Goal: Subscribe to service/newsletter

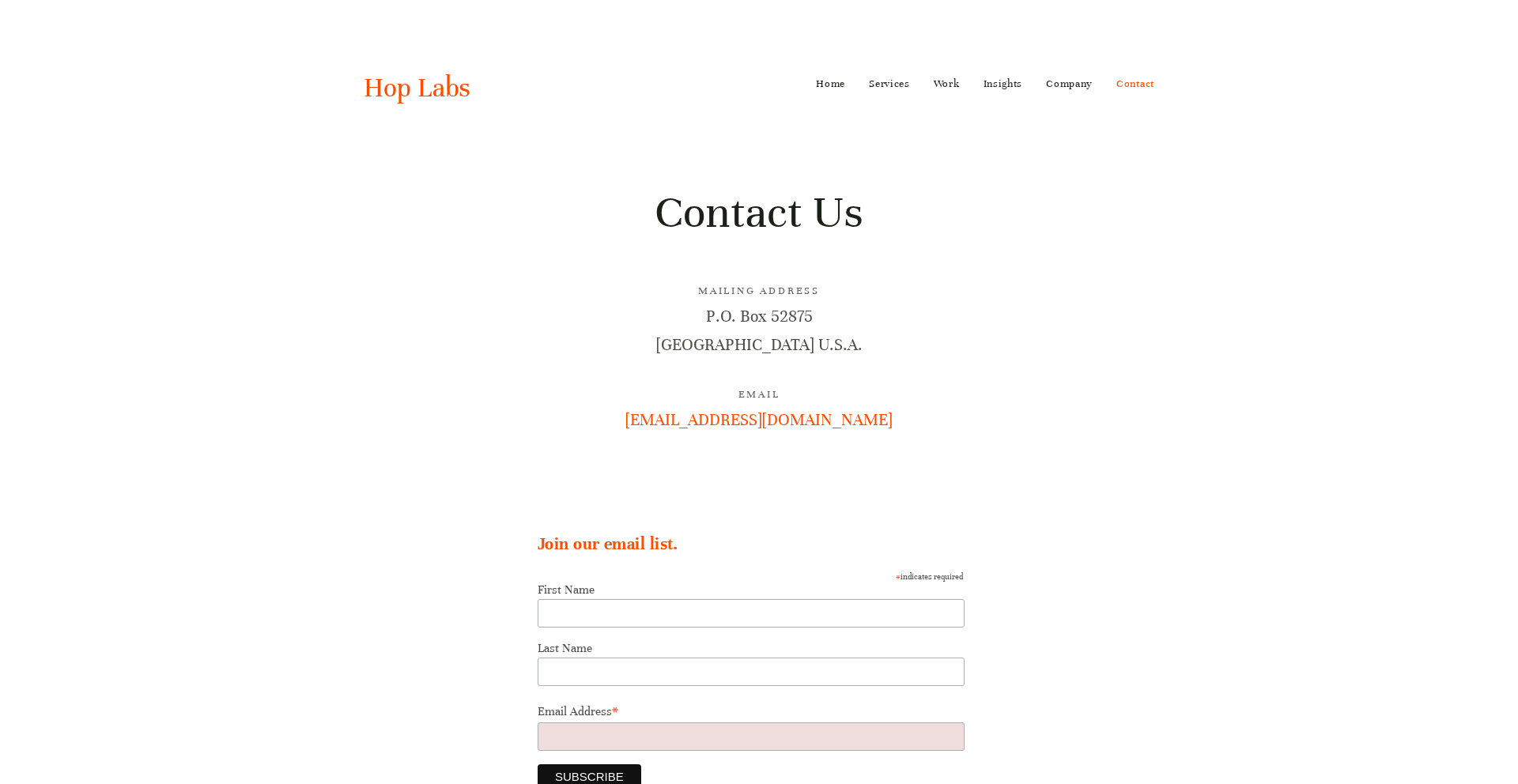
scroll to position [165, 0]
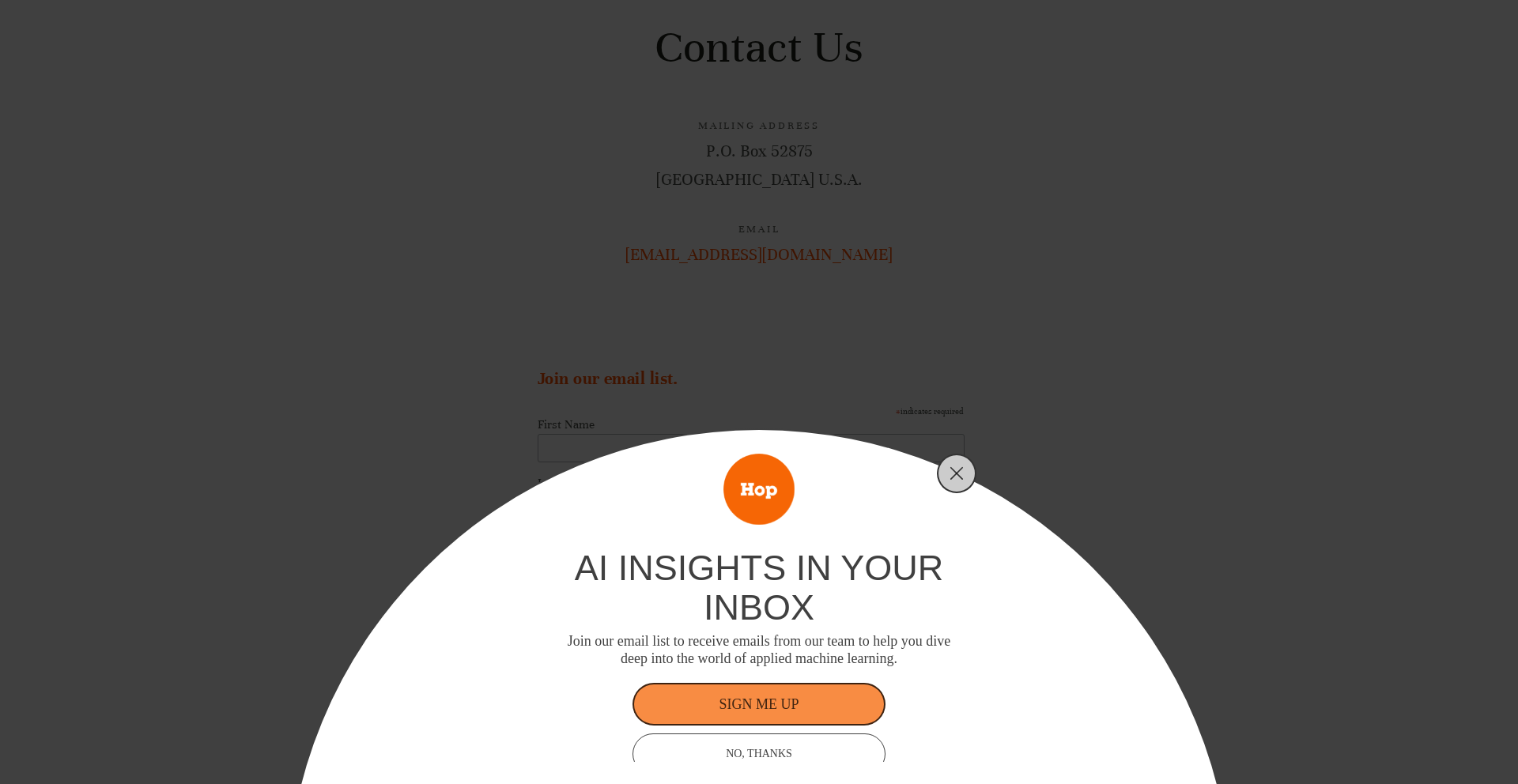
click at [956, 473] on line "Close" at bounding box center [956, 473] width 11 height 11
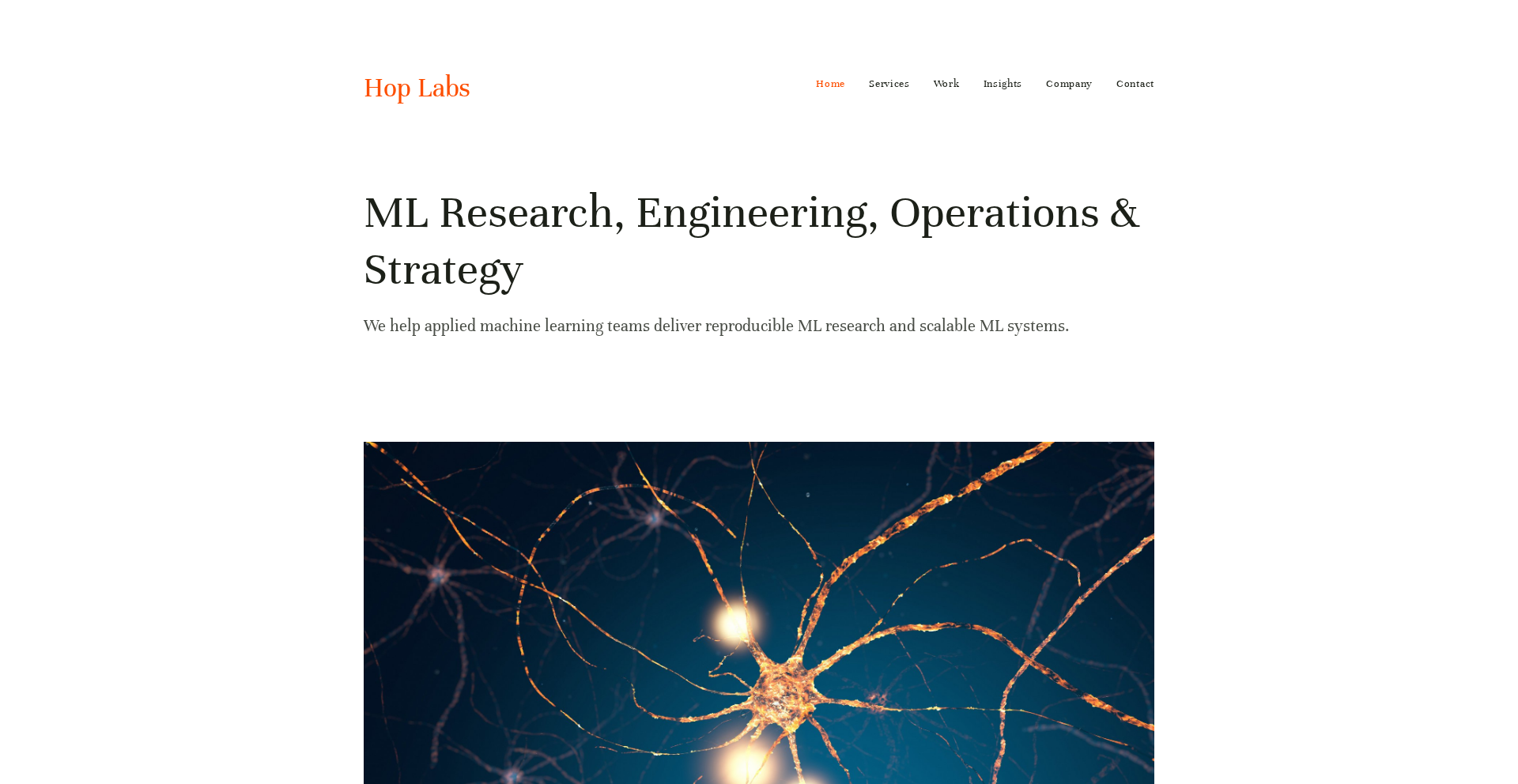
click at [1134, 83] on link "Contact" at bounding box center [1135, 83] width 38 height 26
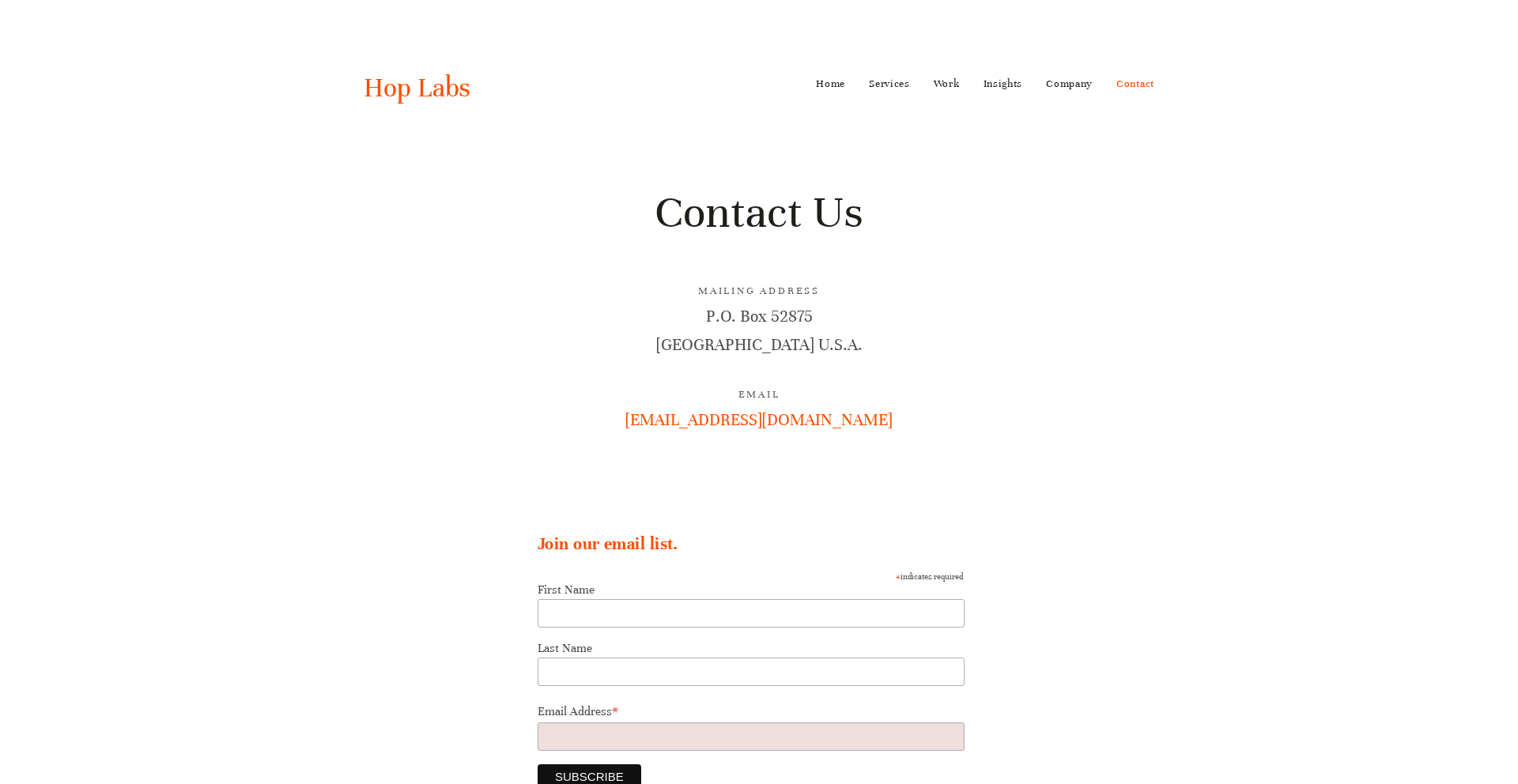
scroll to position [165, 0]
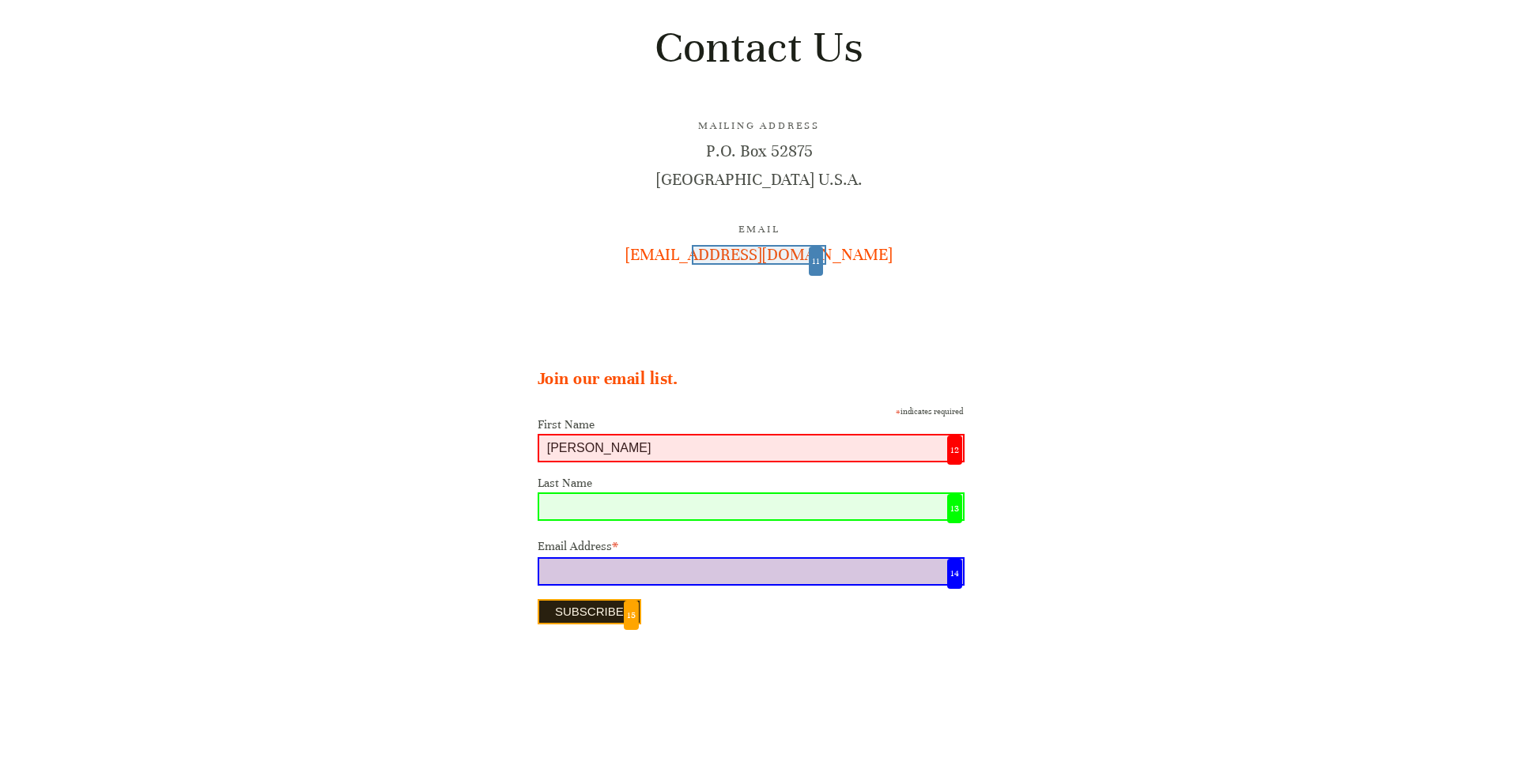
type input "Rob"
type input "Triggs"
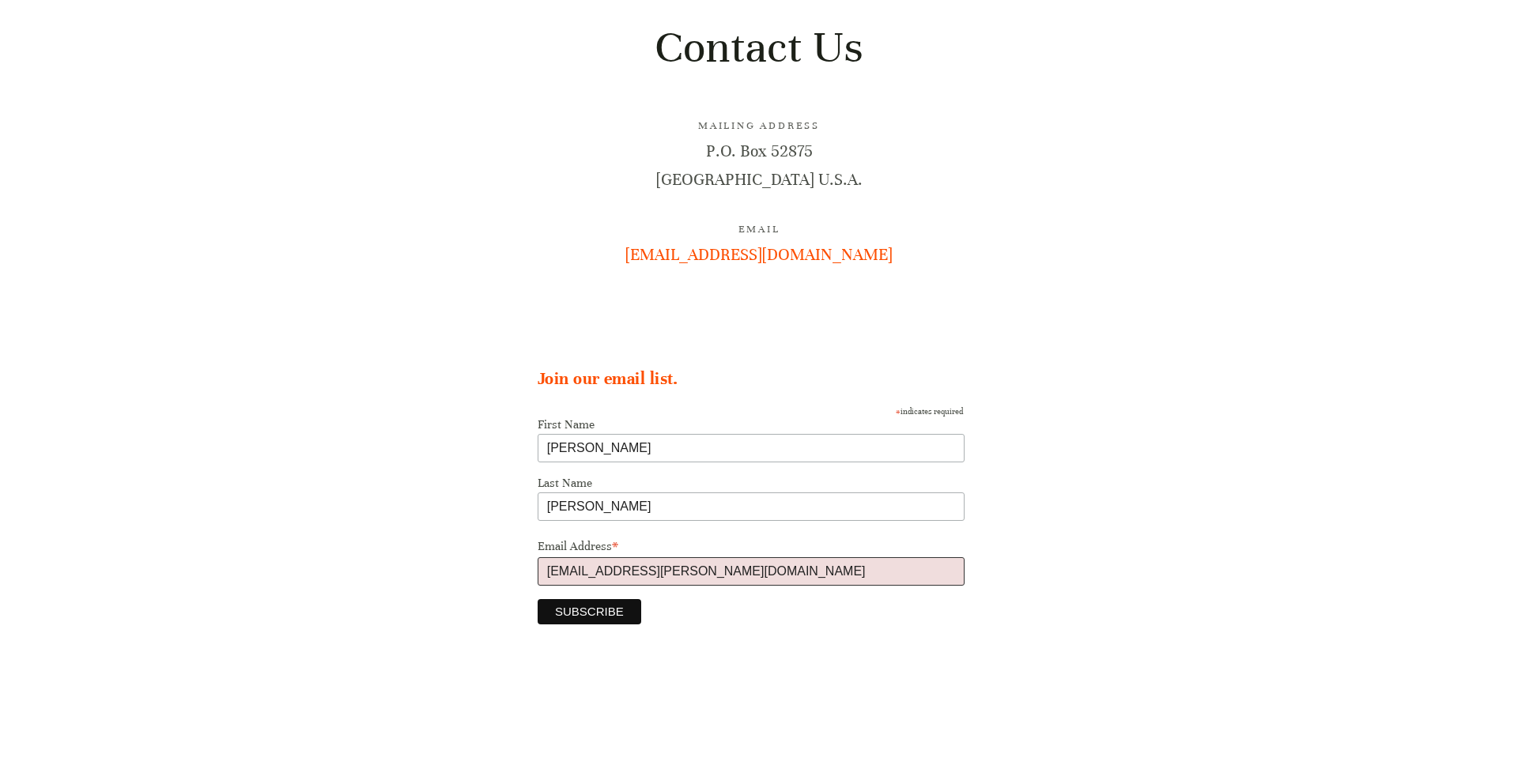
type input "rob.triggs@usertrofficial.com"
click at [589, 611] on input "SUBSCRIBE" at bounding box center [589, 611] width 104 height 26
